Goal: Task Accomplishment & Management: Manage account settings

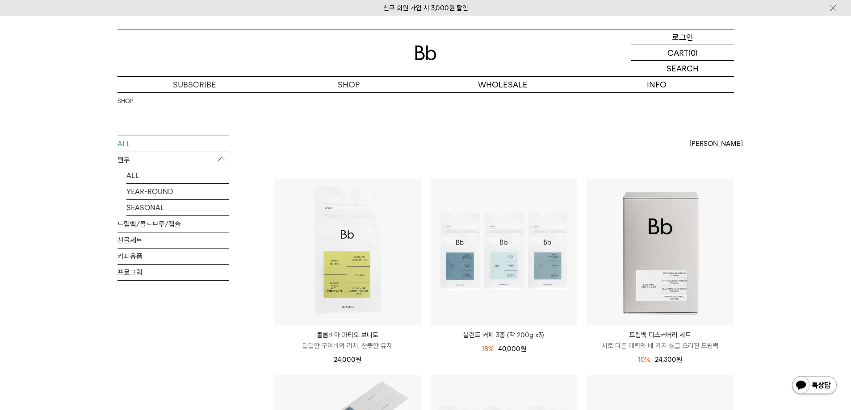
click at [693, 41] on div "LOGIN 로그인" at bounding box center [682, 36] width 103 height 15
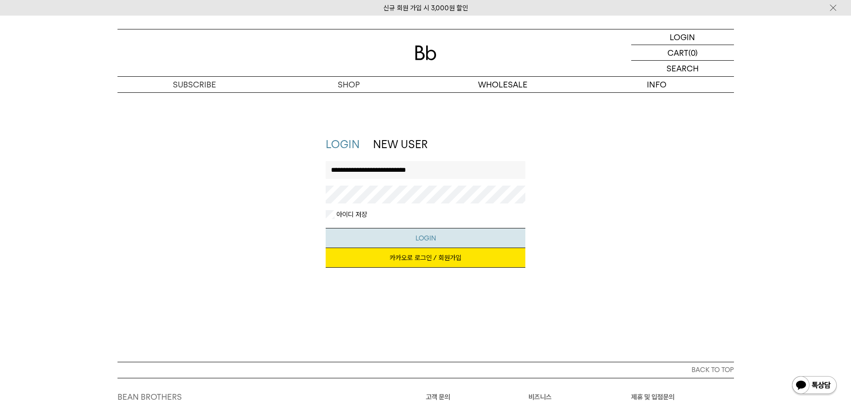
click at [381, 239] on button "LOGIN" at bounding box center [426, 238] width 200 height 20
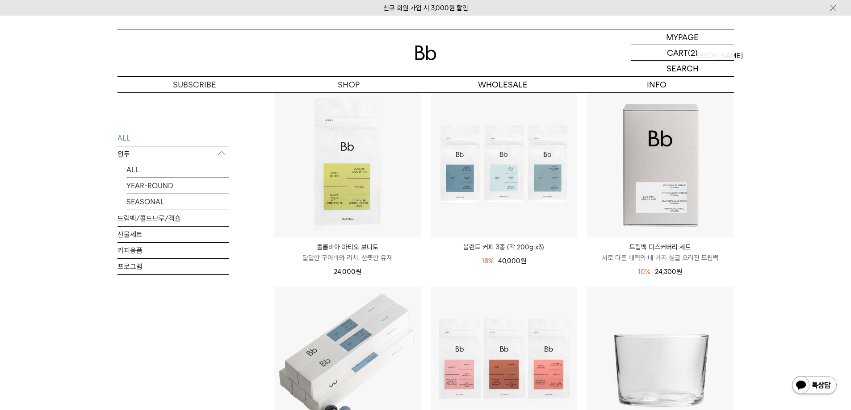
scroll to position [223, 0]
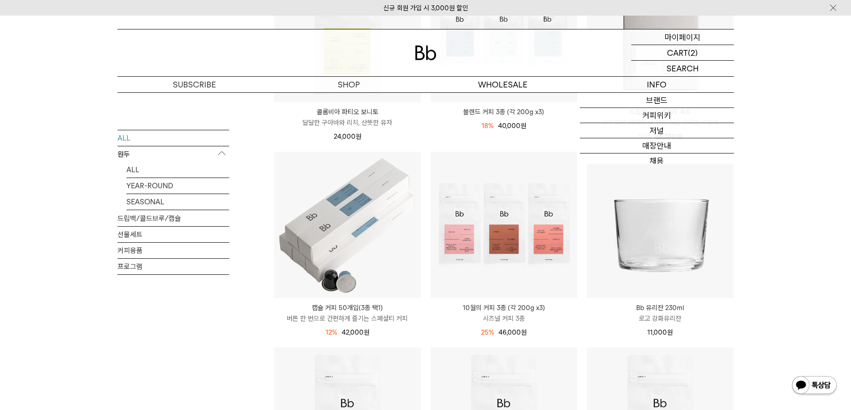
click at [696, 41] on p "마이페이지" at bounding box center [682, 36] width 36 height 15
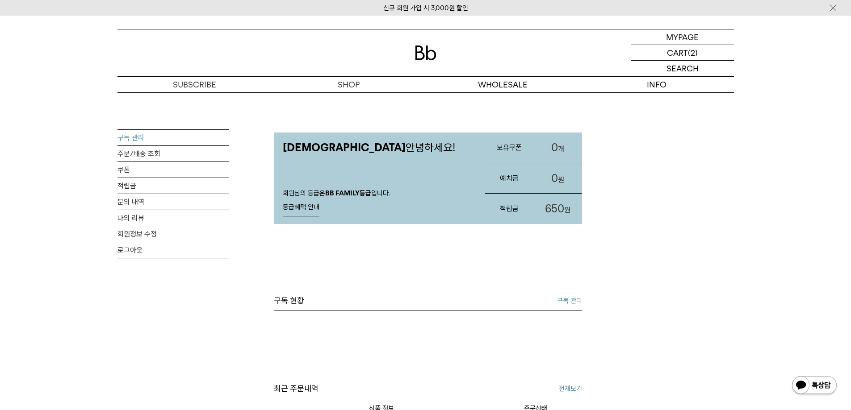
click at [143, 134] on link "구독 관리" at bounding box center [173, 138] width 112 height 16
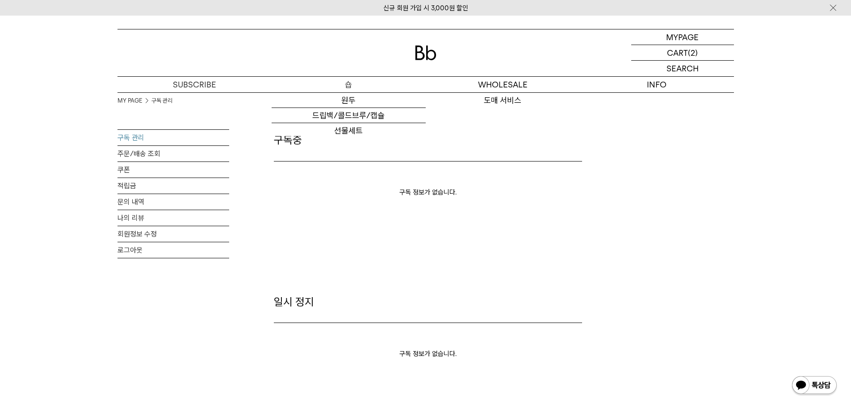
type input "**********"
click at [346, 80] on p "숍" at bounding box center [348, 85] width 154 height 16
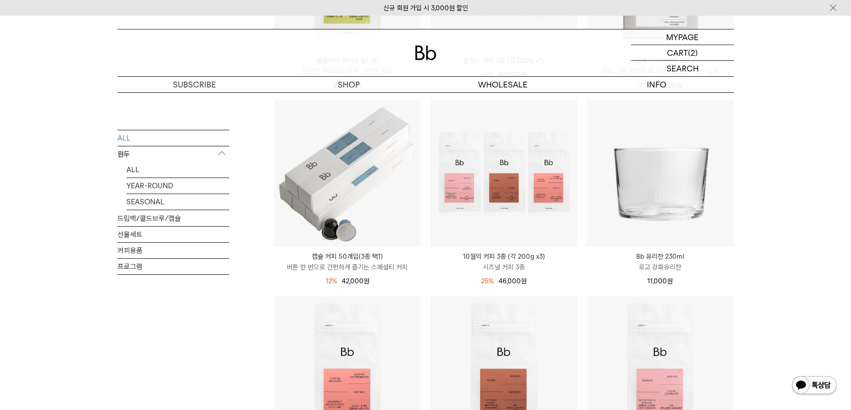
scroll to position [357, 0]
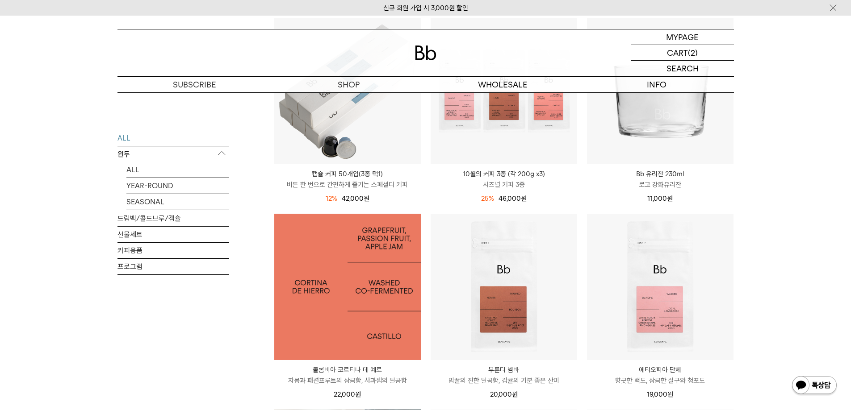
click at [338, 263] on img at bounding box center [347, 287] width 146 height 146
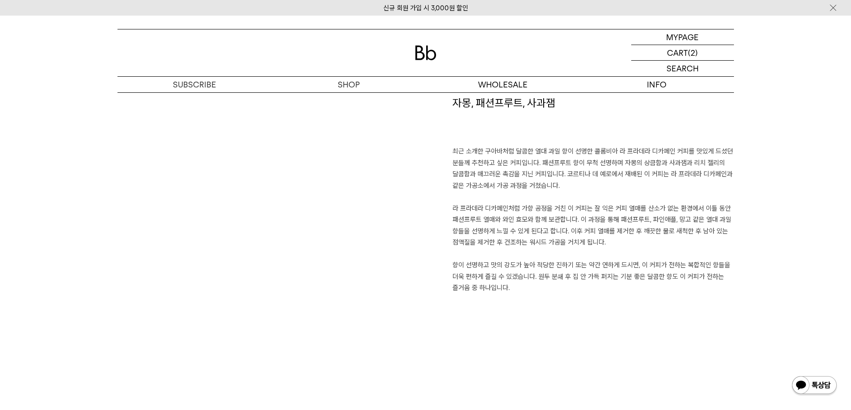
scroll to position [670, 0]
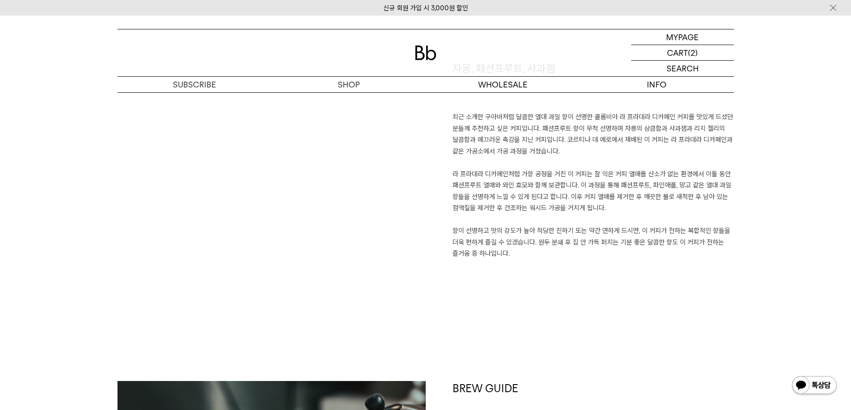
click at [591, 301] on div "자몽, 패션프루트, 사과잼 최근 소개한 구아바처럼 달콤한 열대 과일 향이 선명한 콜롬비아 라 프라데라 디카페인 커피를 맛있게 드셨던 분들께 추…" at bounding box center [425, 221] width 616 height 320
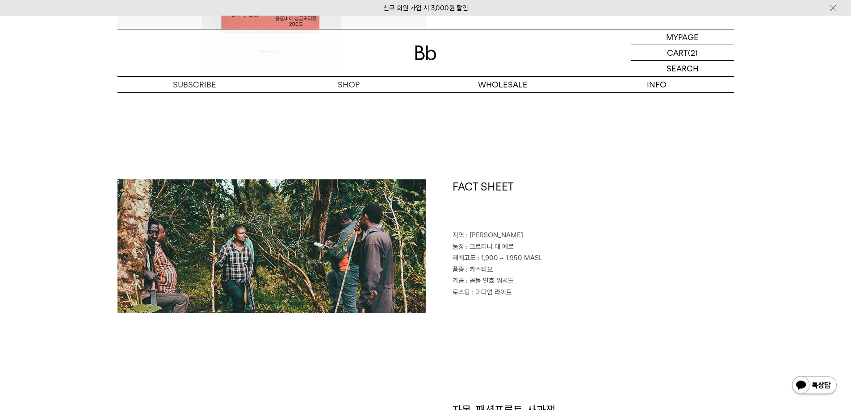
scroll to position [313, 0]
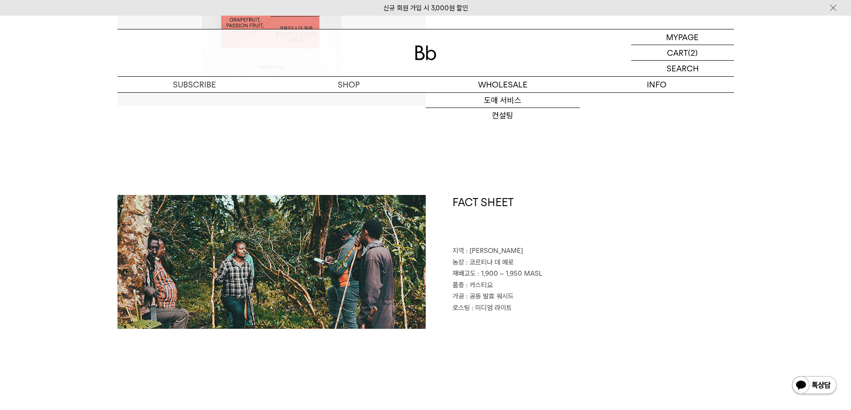
click at [675, 250] on p "지역 : 디오 아르메니아" at bounding box center [592, 252] width 281 height 12
drag, startPoint x: 730, startPoint y: 167, endPoint x: 676, endPoint y: 38, distance: 139.8
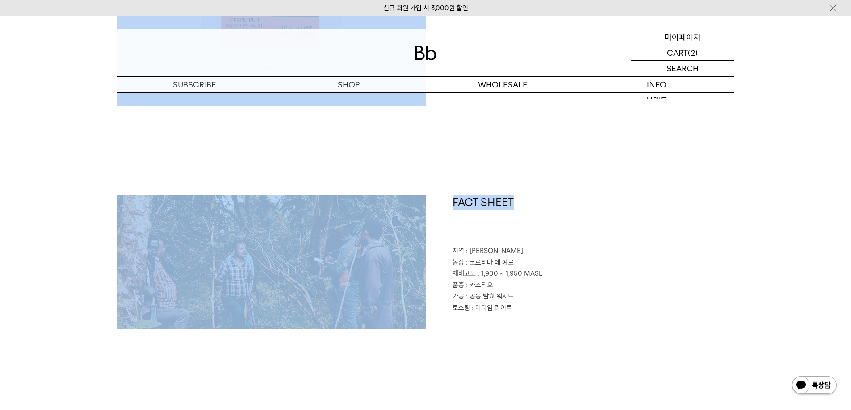
click at [676, 38] on p "마이페이지" at bounding box center [682, 36] width 36 height 15
